Goal: Submit feedback/report problem: Submit feedback/report problem

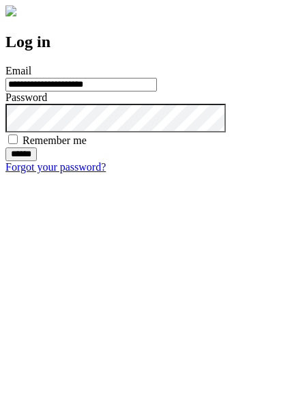
type input "**********"
click at [37, 161] on input "******" at bounding box center [20, 155] width 31 height 14
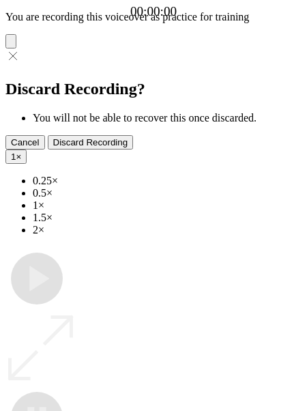
type input "**********"
